Goal: Task Accomplishment & Management: Manage account settings

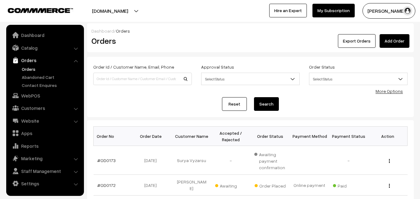
click at [25, 76] on link "Abandoned Cart" at bounding box center [51, 77] width 62 height 7
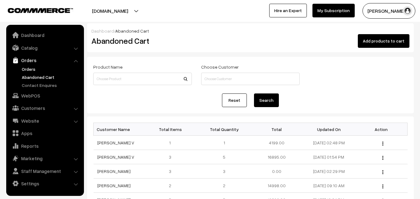
click at [24, 67] on link "Orders" at bounding box center [51, 69] width 62 height 7
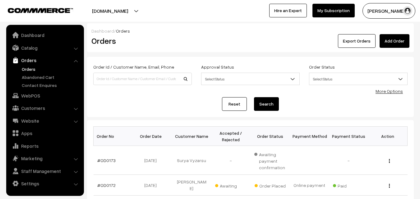
scroll to position [31, 0]
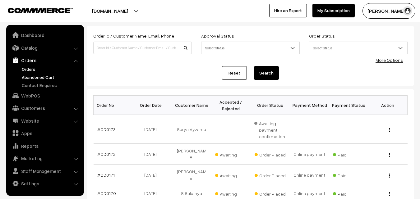
click at [38, 78] on link "Abandoned Cart" at bounding box center [51, 77] width 62 height 7
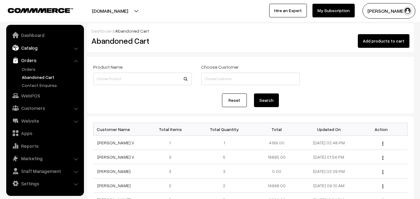
click at [32, 49] on link "Catalog" at bounding box center [45, 47] width 74 height 11
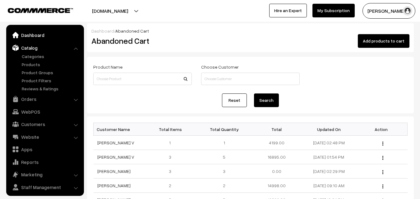
click at [36, 33] on link "Dashboard" at bounding box center [45, 35] width 74 height 11
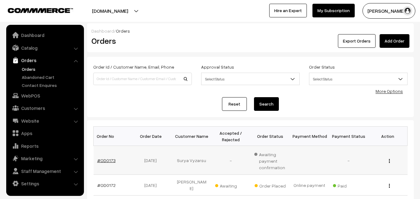
click at [109, 160] on link "#OD0173" at bounding box center [106, 160] width 18 height 5
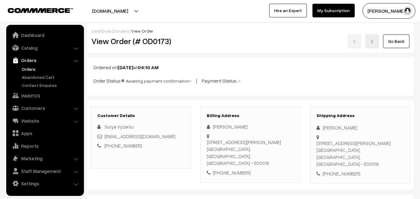
scroll to position [93, 0]
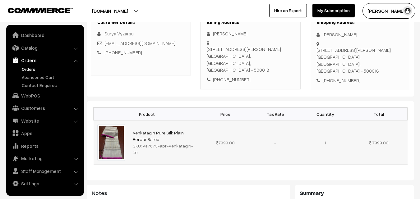
drag, startPoint x: 142, startPoint y: 142, endPoint x: 199, endPoint y: 141, distance: 56.9
click at [199, 141] on td "Venkatagiri Pure Silk Plain Border Saree SKU: va7673-apr-venkatagiri-ko" at bounding box center [164, 143] width 71 height 44
copy div "va7673-apr-venkatagiri-ko"
click at [24, 45] on link "Catalog" at bounding box center [45, 47] width 74 height 11
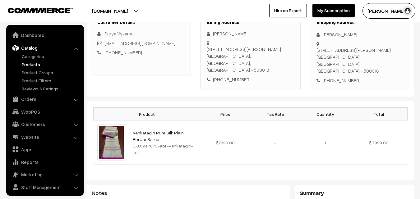
click at [29, 63] on link "Products" at bounding box center [51, 64] width 62 height 7
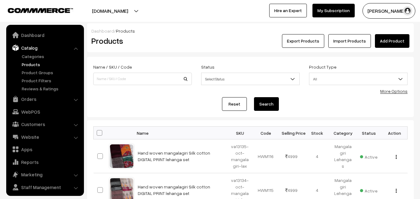
scroll to position [16, 0]
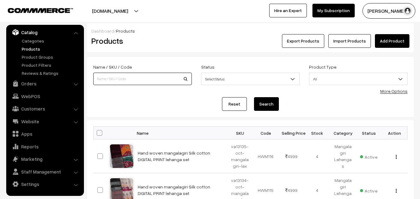
paste input "va7673-apr-venkatagiri-ko"
type input "va7673-apr-venkatagiri-ko"
click at [274, 106] on button "Search" at bounding box center [266, 104] width 25 height 14
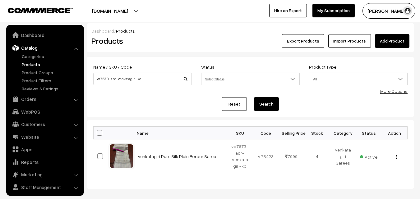
scroll to position [16, 0]
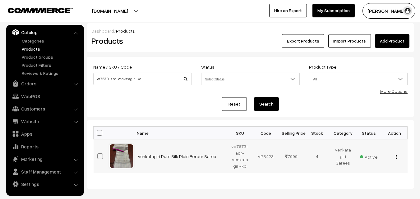
click at [396, 158] on img "button" at bounding box center [396, 157] width 1 height 4
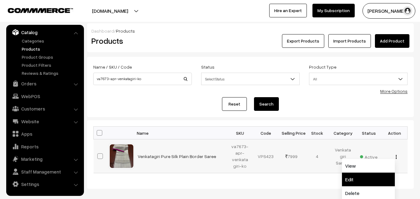
click at [352, 179] on link "Edit" at bounding box center [368, 180] width 53 height 14
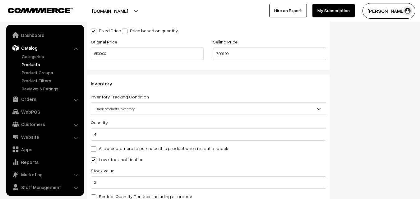
scroll to position [16, 0]
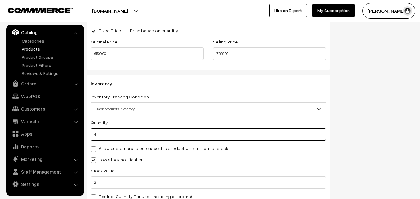
drag, startPoint x: 107, startPoint y: 138, endPoint x: 90, endPoint y: 136, distance: 17.2
click at [90, 136] on div "Inventory Inventory Tracking Condition Don't track inventory Track product's in…" at bounding box center [208, 143] width 243 height 136
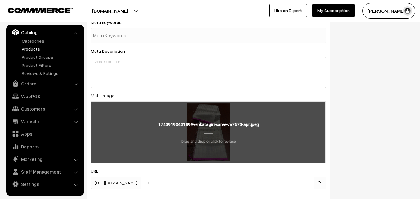
scroll to position [961, 0]
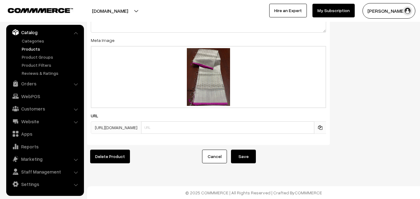
type input "0"
click at [252, 154] on button "Save" at bounding box center [243, 157] width 25 height 14
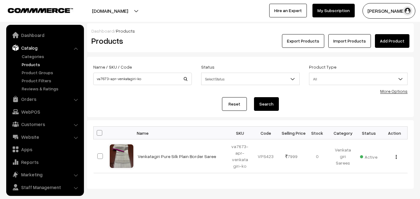
scroll to position [16, 0]
